Goal: Transaction & Acquisition: Download file/media

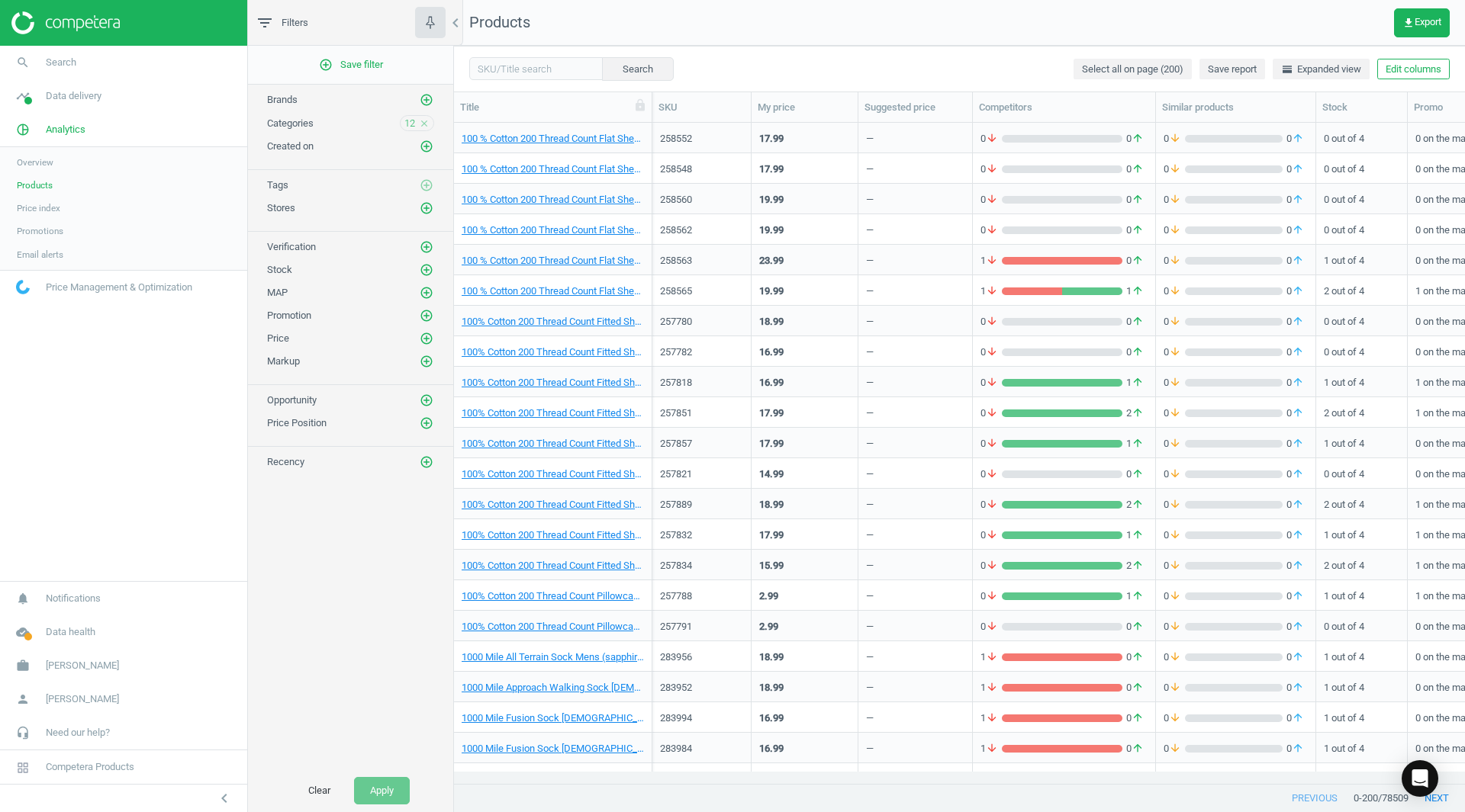
scroll to position [638, 1000]
click at [41, 182] on span "Products" at bounding box center [35, 185] width 36 height 12
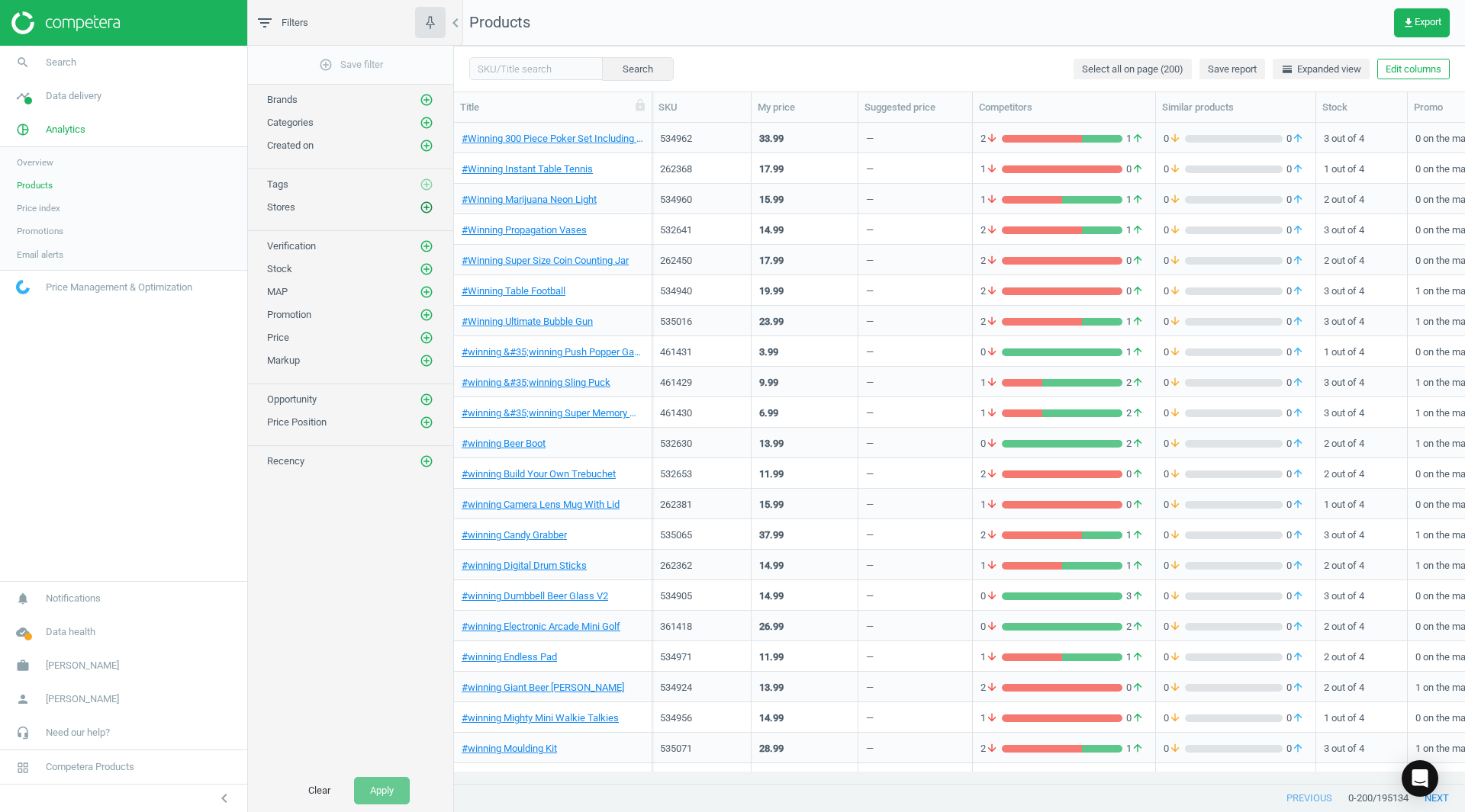
click at [429, 209] on icon "add_circle_outline" at bounding box center [427, 207] width 14 height 14
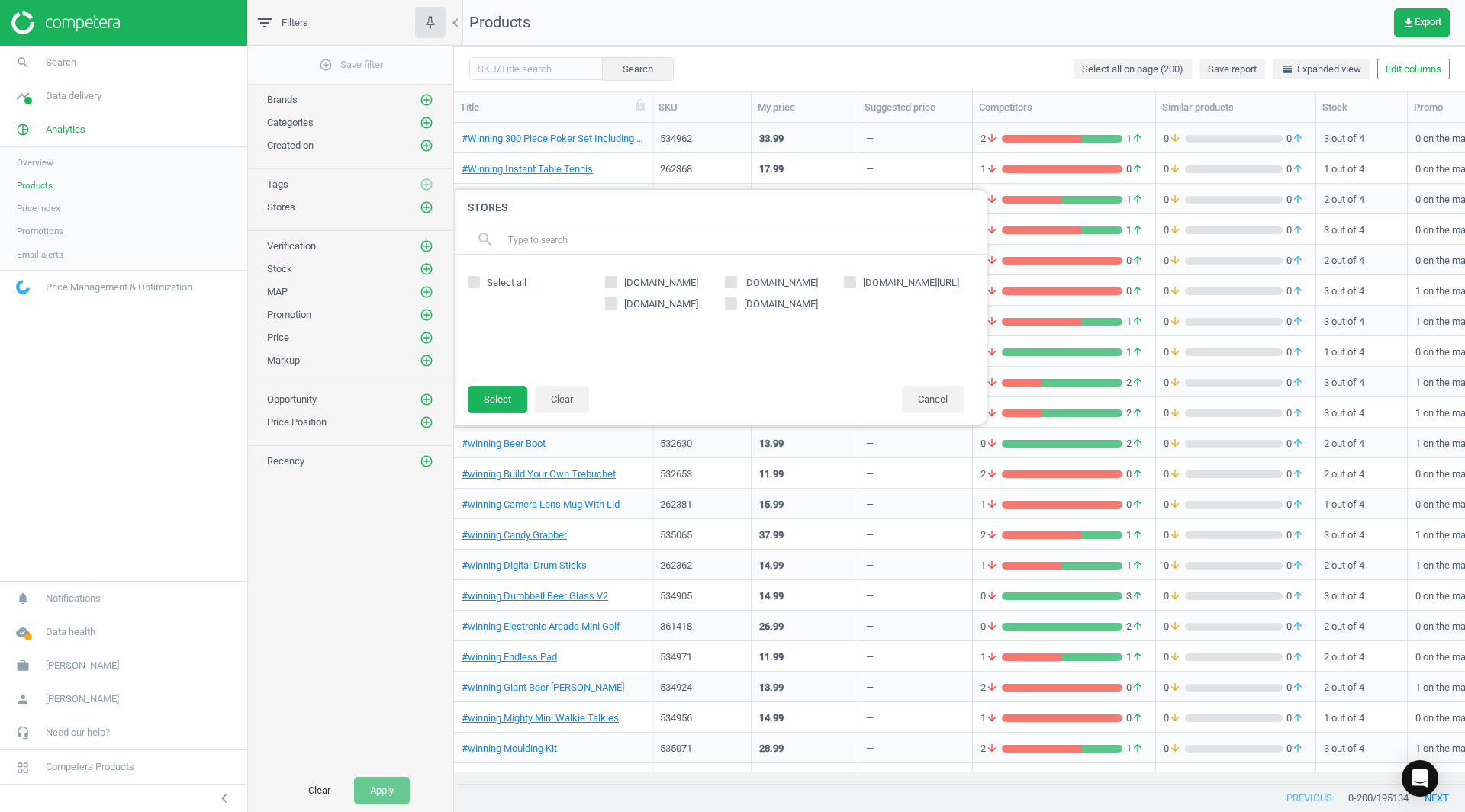
click at [640, 284] on span "[DOMAIN_NAME]" at bounding box center [661, 284] width 80 height 14
click at [616, 284] on input "[DOMAIN_NAME]" at bounding box center [611, 282] width 10 height 10
checkbox input "true"
click at [500, 399] on button "Select" at bounding box center [497, 400] width 59 height 28
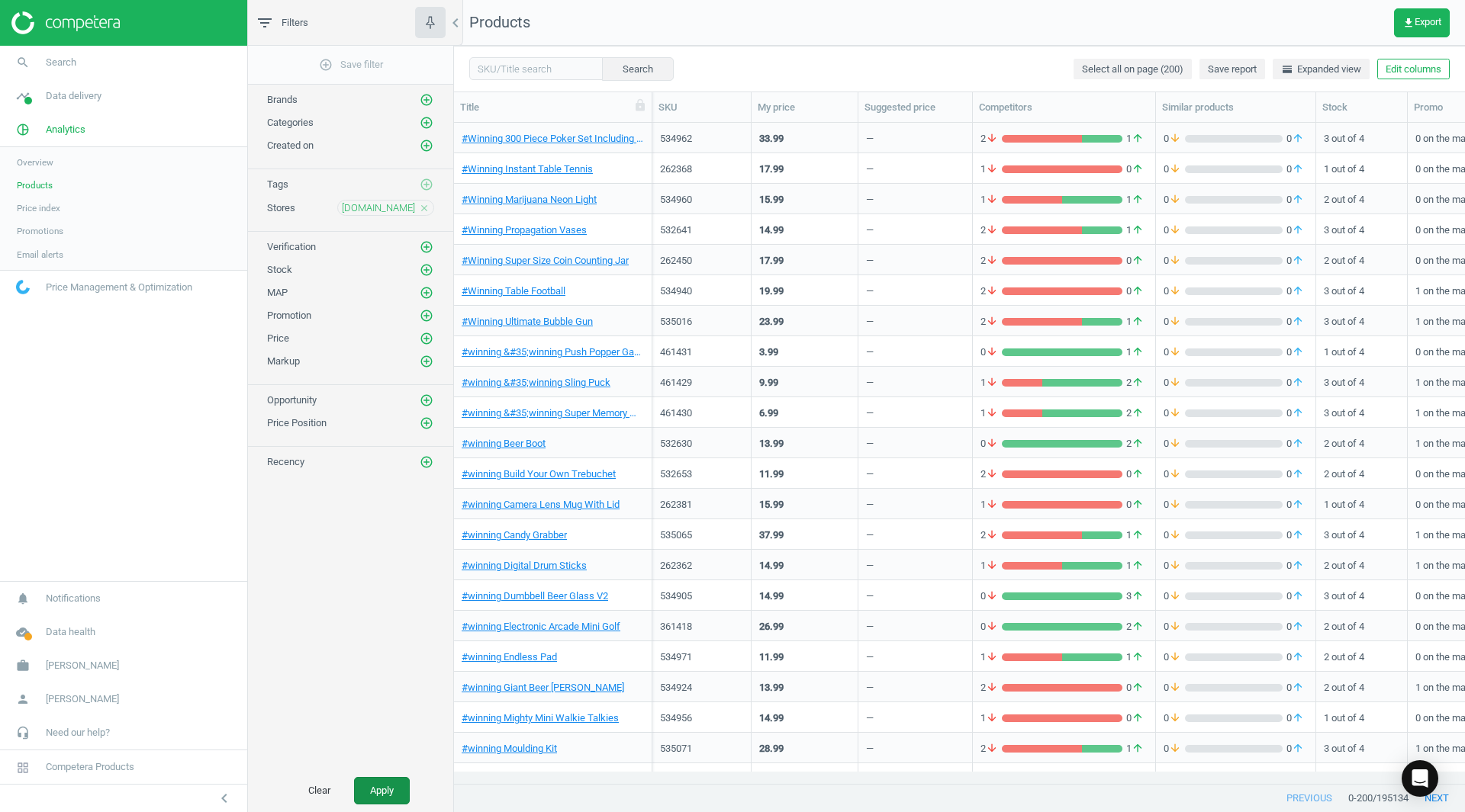
click at [385, 789] on button "Apply" at bounding box center [381, 791] width 55 height 28
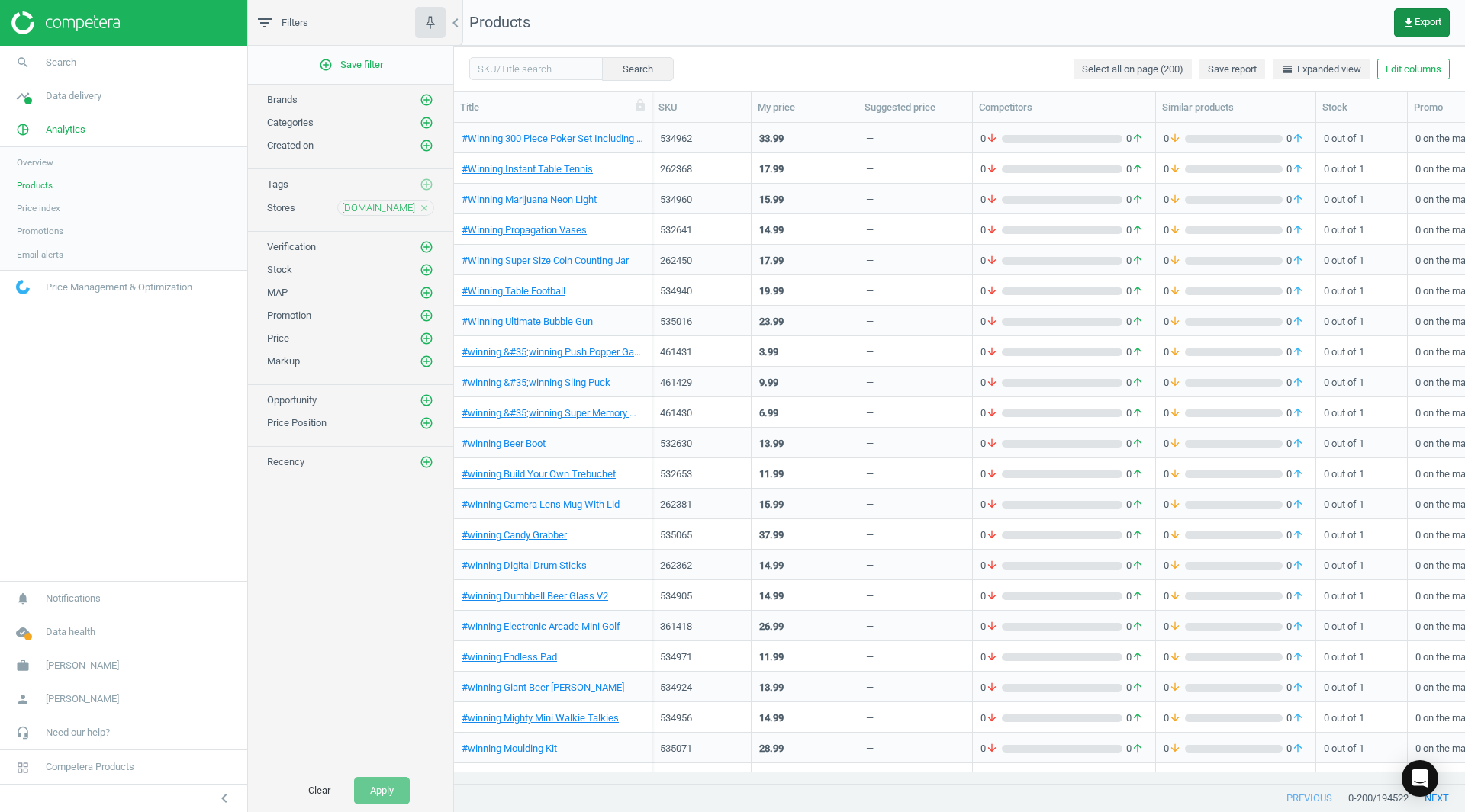
click at [1419, 19] on span "get_app Export" at bounding box center [1421, 23] width 39 height 12
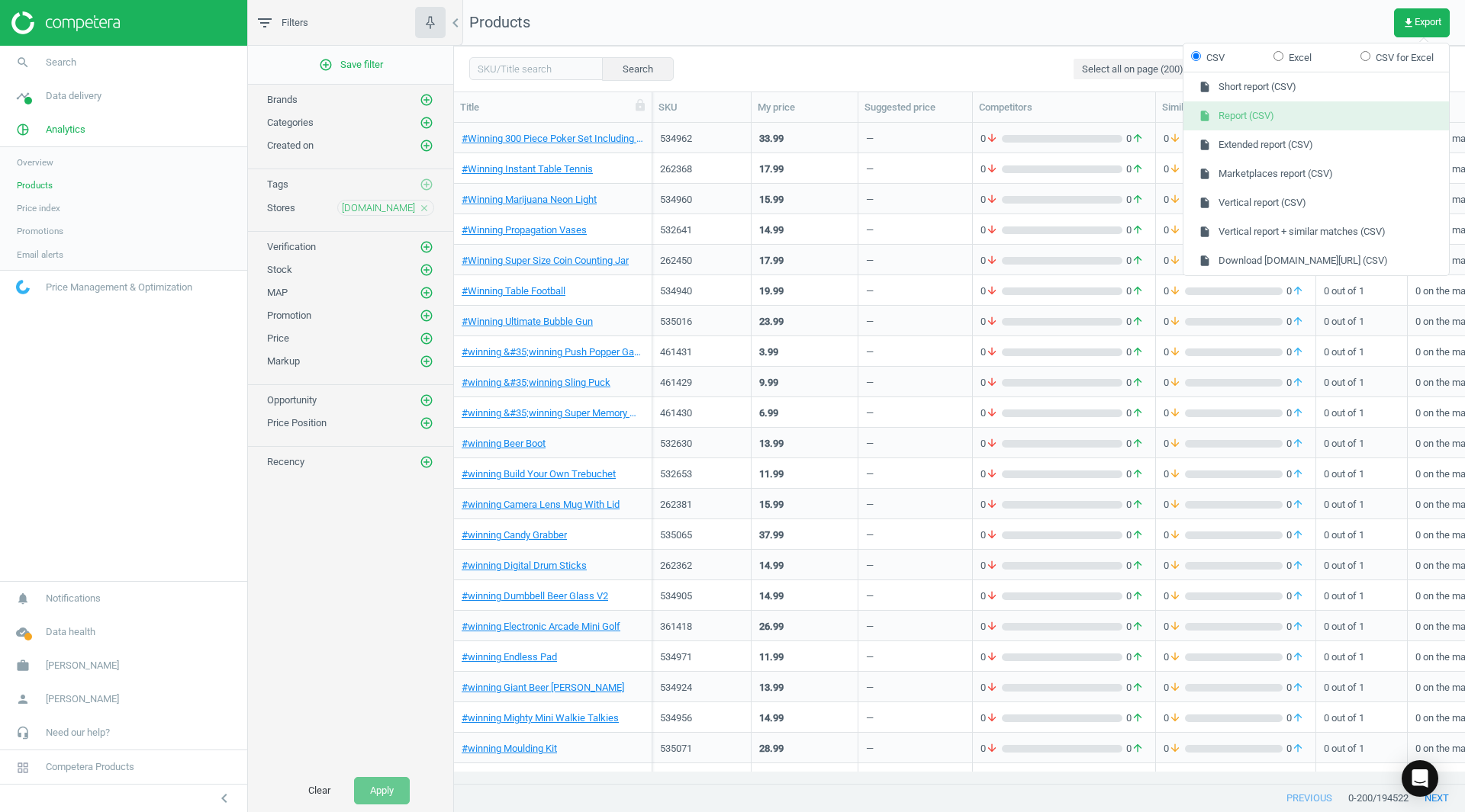
click at [1245, 113] on button "insert_drive_file Report (CSV)" at bounding box center [1316, 116] width 266 height 29
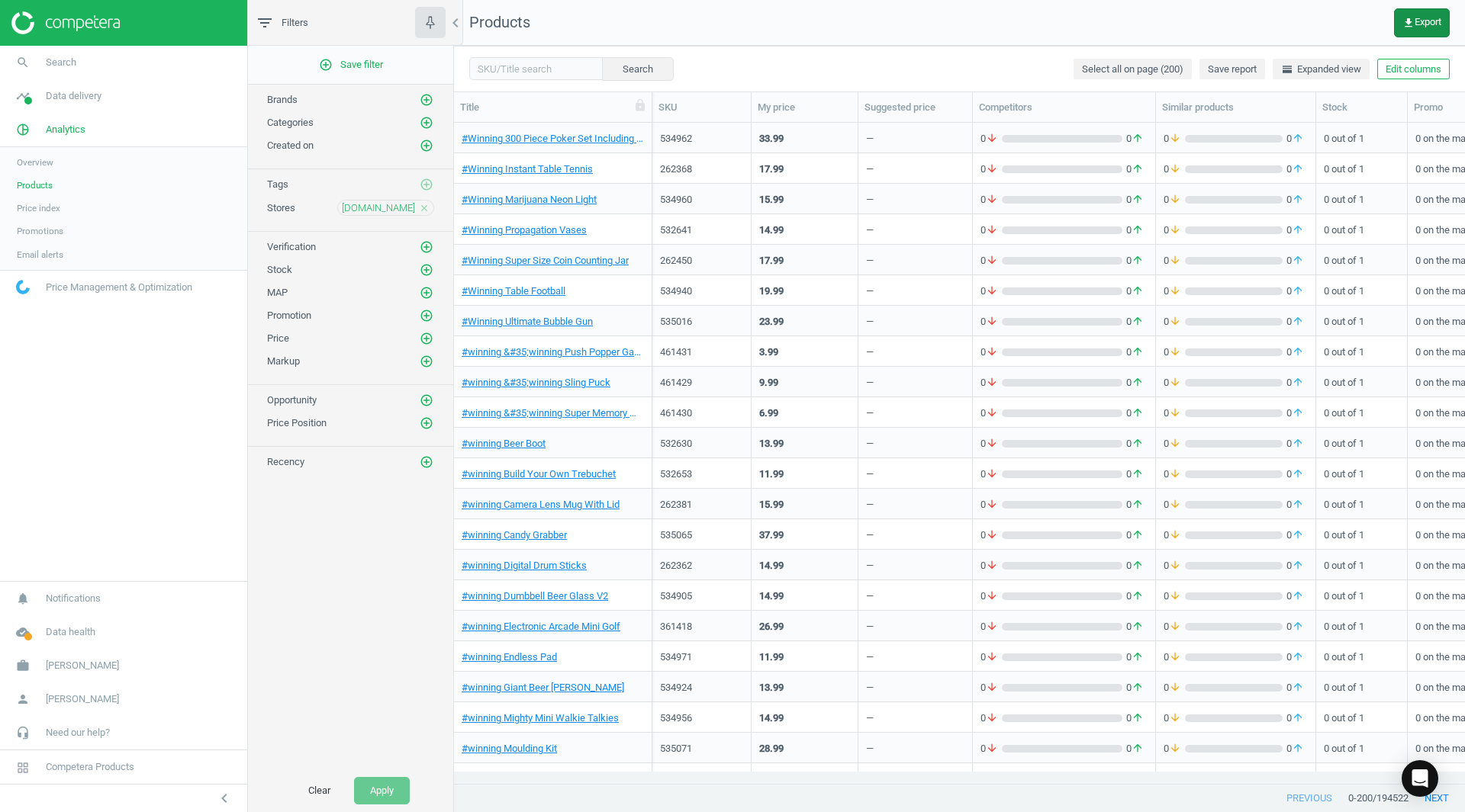
click at [1426, 26] on span "get_app Export" at bounding box center [1421, 23] width 39 height 12
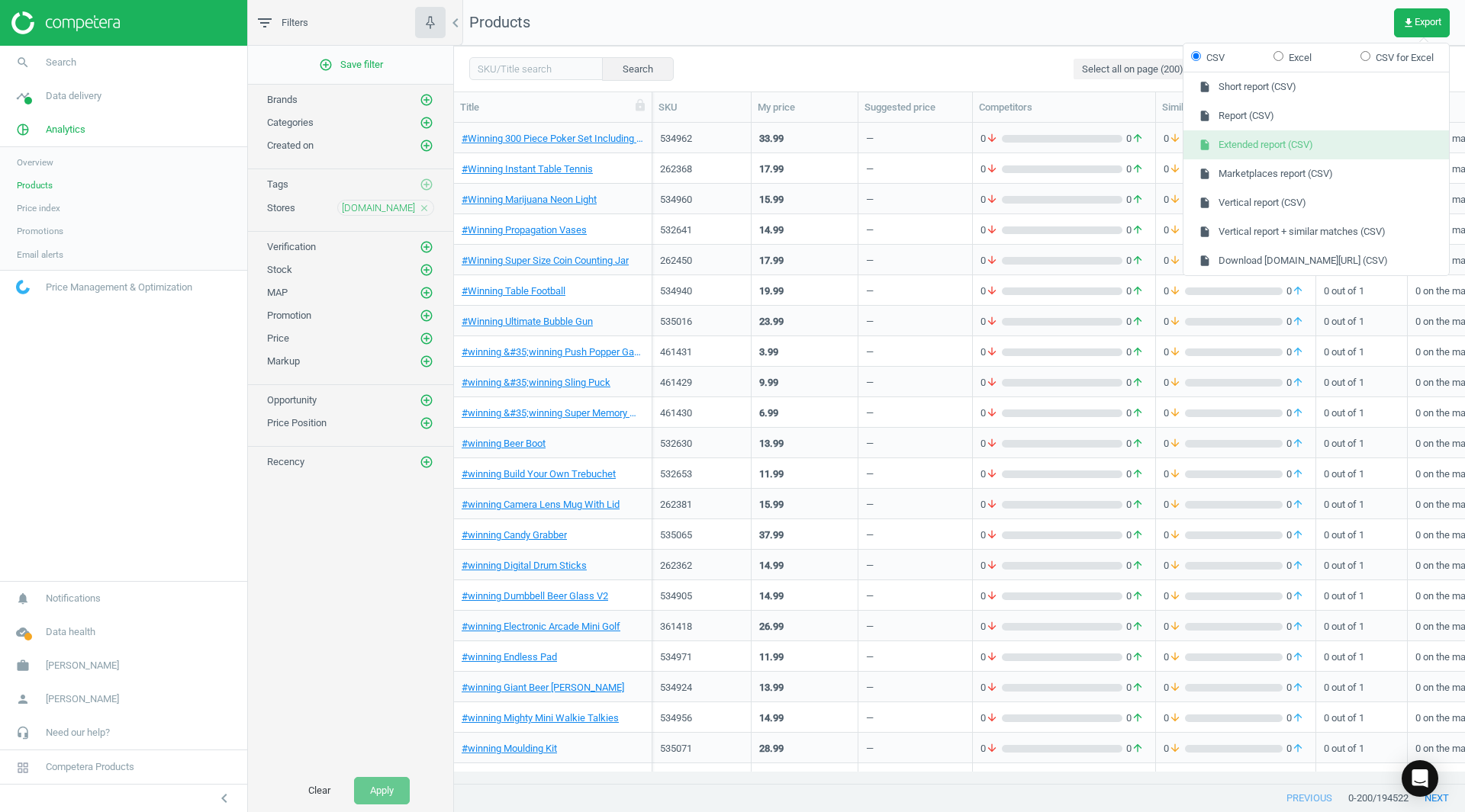
click at [1237, 154] on button "insert_drive_file Extended report (CSV)" at bounding box center [1316, 144] width 266 height 29
